Goal: Task Accomplishment & Management: Manage account settings

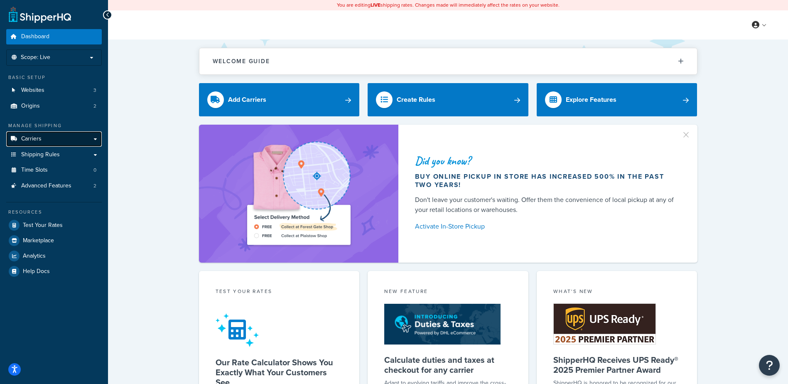
click at [42, 139] on link "Carriers" at bounding box center [54, 138] width 96 height 15
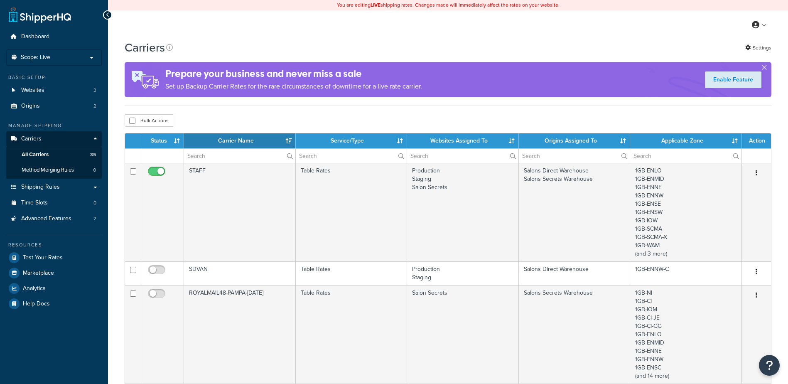
select select "15"
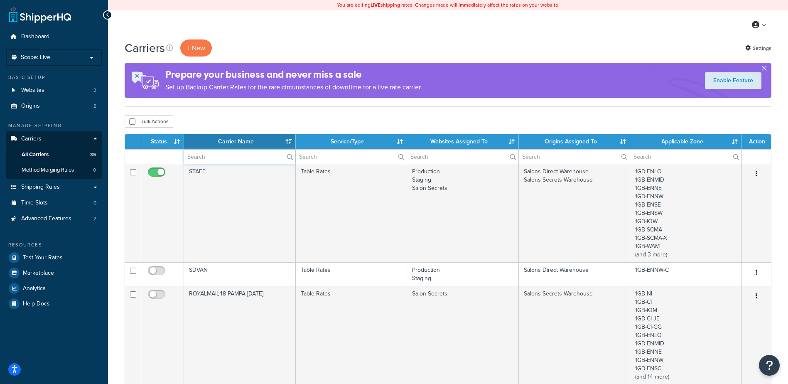
click at [212, 163] on input "text" at bounding box center [239, 157] width 111 height 14
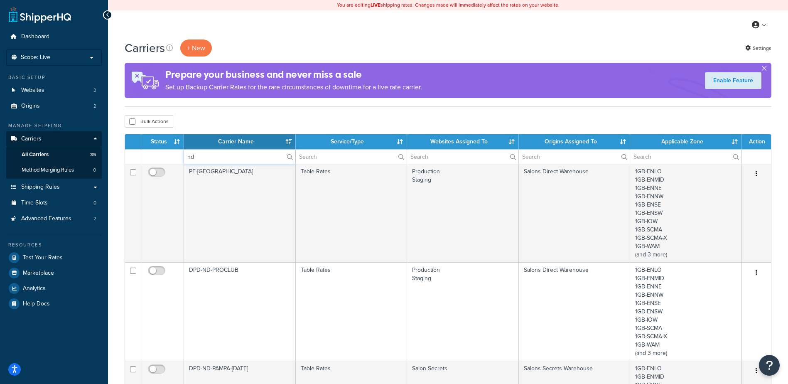
type input "nd"
click at [617, 125] on div "Bulk Actions Duplicate Delete" at bounding box center [448, 121] width 647 height 12
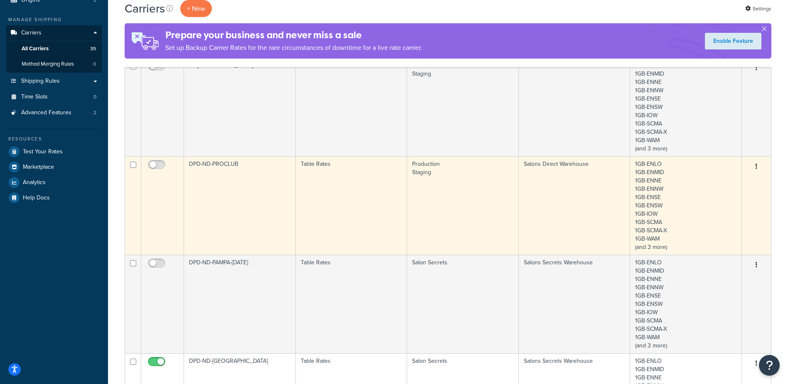
scroll to position [125, 0]
